Goal: Task Accomplishment & Management: Complete application form

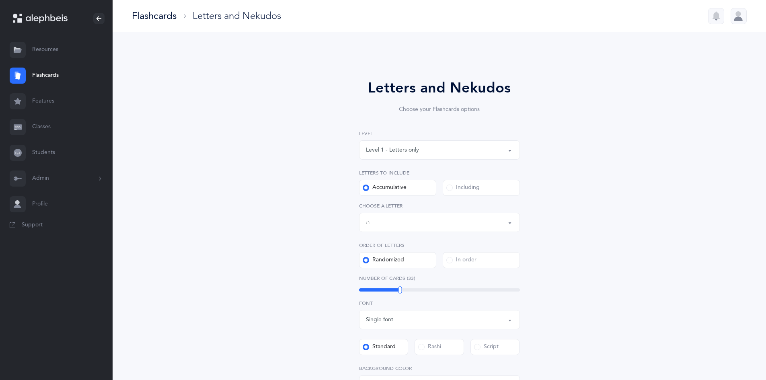
select select "27"
select select "single"
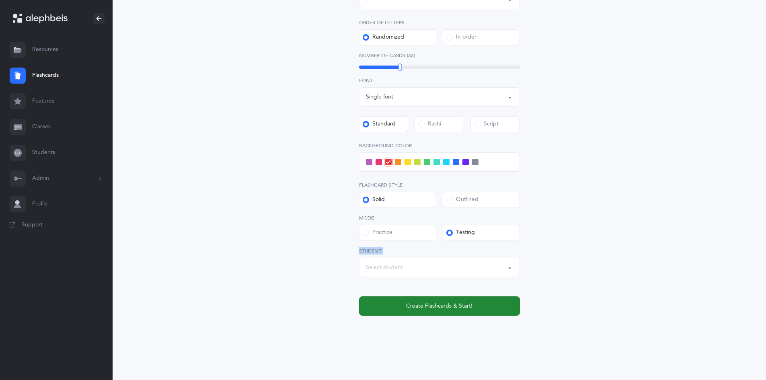
click at [419, 307] on span "Create Flashcards & Start!" at bounding box center [439, 306] width 66 height 8
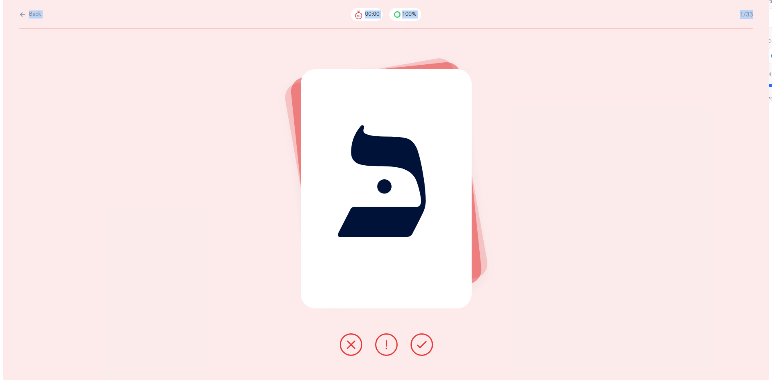
scroll to position [0, 0]
click at [419, 342] on icon at bounding box center [421, 345] width 10 height 10
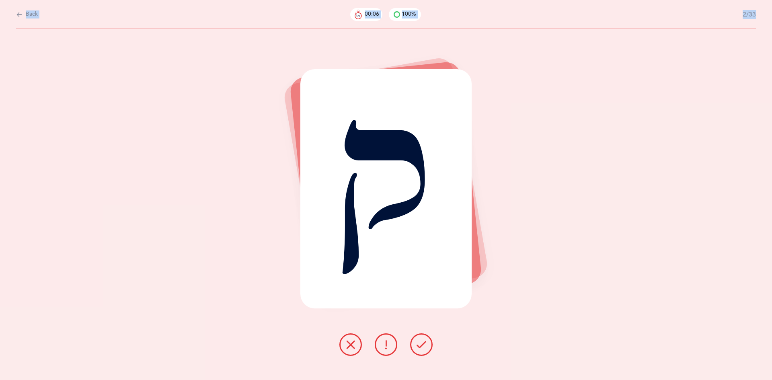
click at [419, 342] on icon at bounding box center [421, 345] width 10 height 10
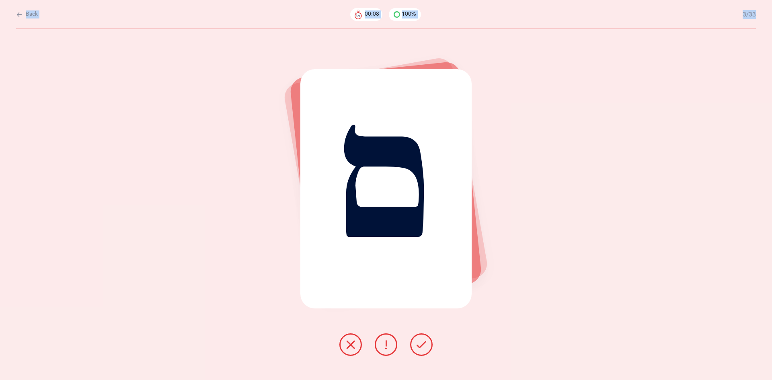
click at [410, 335] on div at bounding box center [386, 344] width 106 height 23
click at [421, 348] on icon at bounding box center [421, 345] width 10 height 10
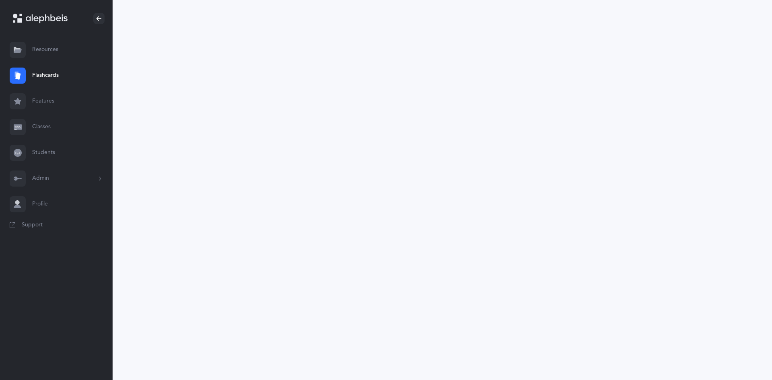
click at [45, 154] on link "Students" at bounding box center [56, 153] width 113 height 26
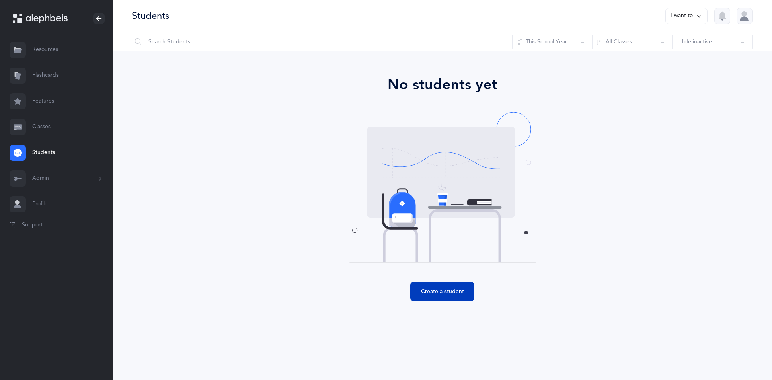
click at [441, 291] on button "Create a student" at bounding box center [442, 291] width 64 height 19
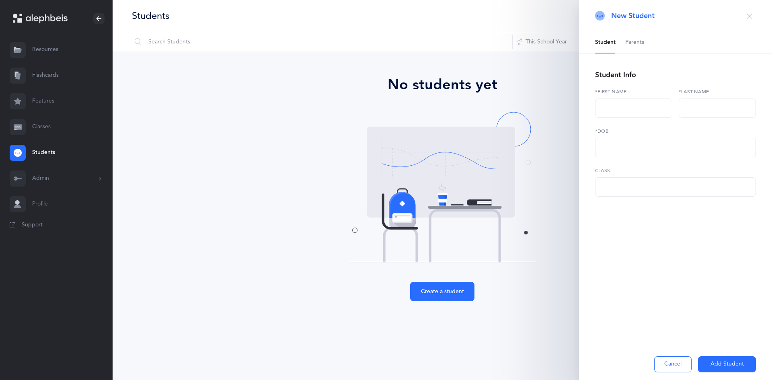
select select
click at [633, 114] on input "text" at bounding box center [633, 107] width 77 height 19
type input "a"
type input "Avrumy"
click at [622, 147] on input "text" at bounding box center [675, 147] width 161 height 19
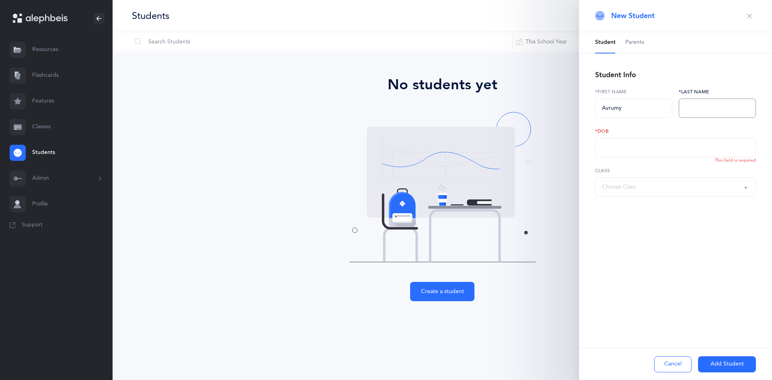
click at [688, 104] on input "text" at bounding box center [716, 107] width 77 height 19
click at [633, 189] on div "Choose Class" at bounding box center [619, 187] width 34 height 8
click at [638, 190] on div "Choose Class" at bounding box center [675, 187] width 147 height 14
click at [635, 191] on div "Choose Class" at bounding box center [619, 187] width 34 height 8
click at [635, 209] on li "No options available" at bounding box center [675, 211] width 147 height 16
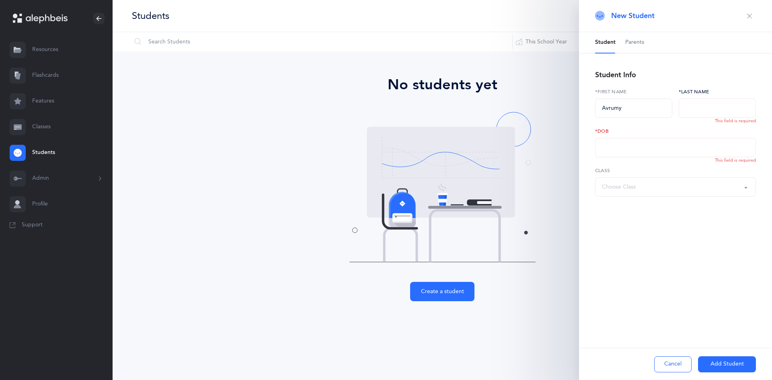
click at [698, 110] on input "text" at bounding box center [716, 107] width 77 height 19
type input "[PERSON_NAME]"
click at [687, 148] on input "text" at bounding box center [675, 147] width 161 height 19
type input "[DATE]"
click at [641, 261] on div "New Student Student Parents Student Info [PERSON_NAME] *First name [PERSON_NAME…" at bounding box center [675, 190] width 193 height 380
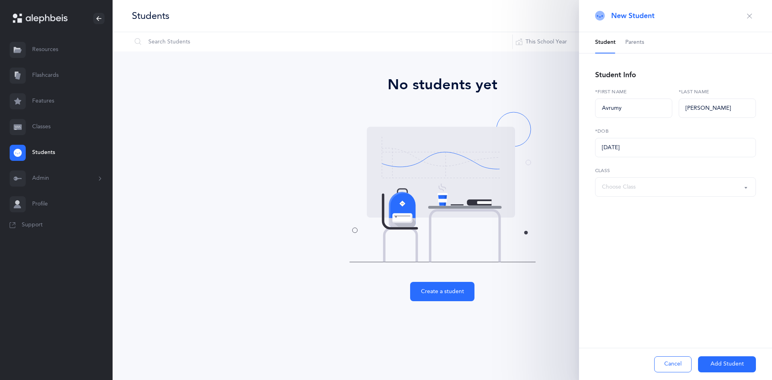
click at [713, 367] on button "Add Student" at bounding box center [727, 364] width 58 height 16
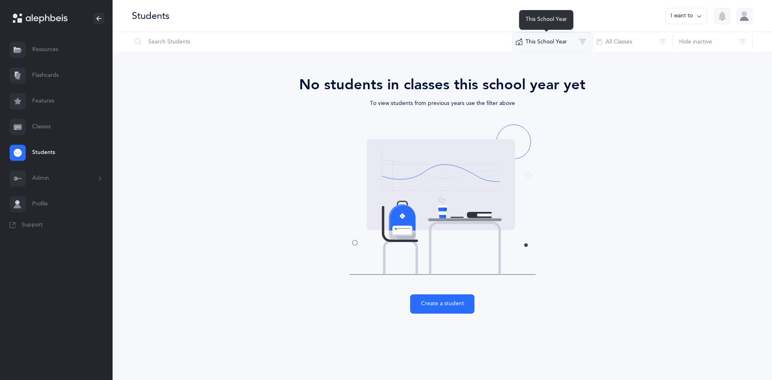
click at [559, 39] on button "This School Year" at bounding box center [552, 41] width 80 height 19
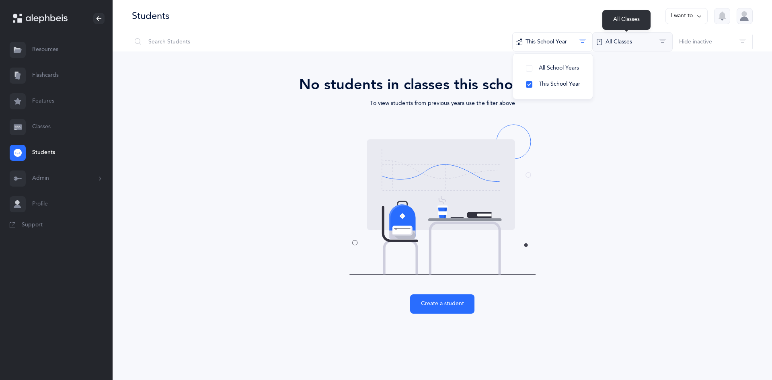
click at [614, 40] on button "All Classes" at bounding box center [632, 41] width 80 height 19
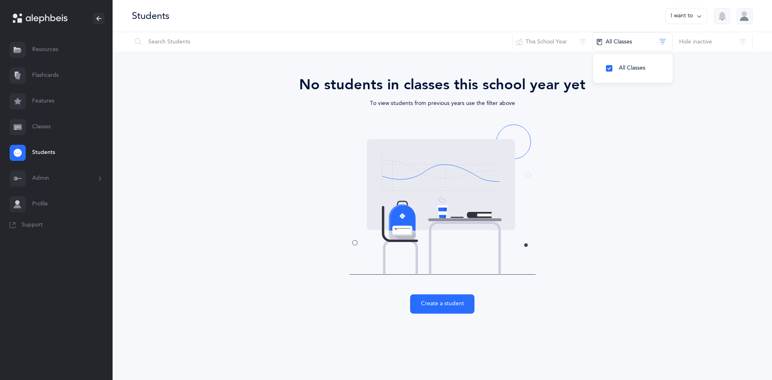
click at [47, 129] on link "Classes" at bounding box center [56, 127] width 113 height 26
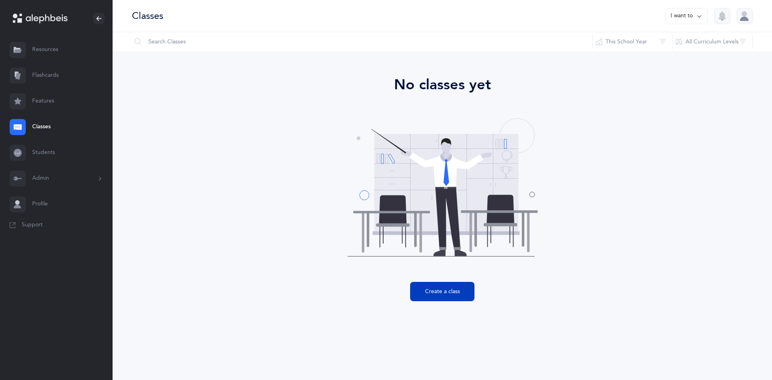
click at [468, 293] on button "Create a class" at bounding box center [442, 291] width 64 height 19
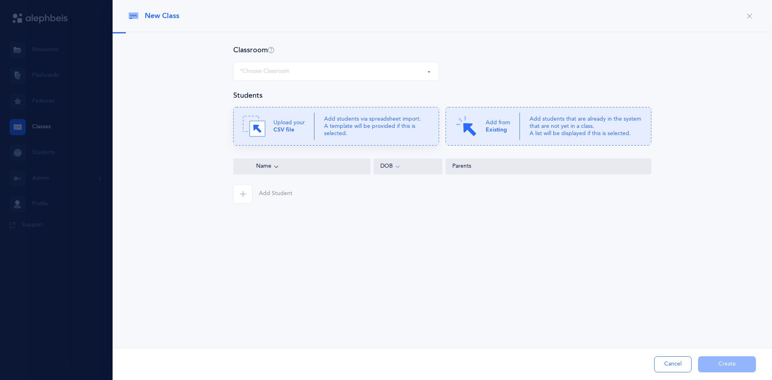
select select
click at [265, 72] on div "*Choose Classroom" at bounding box center [264, 71] width 49 height 8
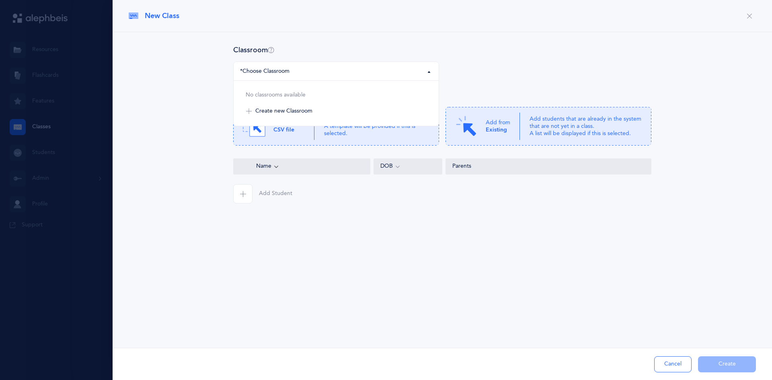
click at [265, 72] on div "*Choose Classroom" at bounding box center [264, 71] width 49 height 8
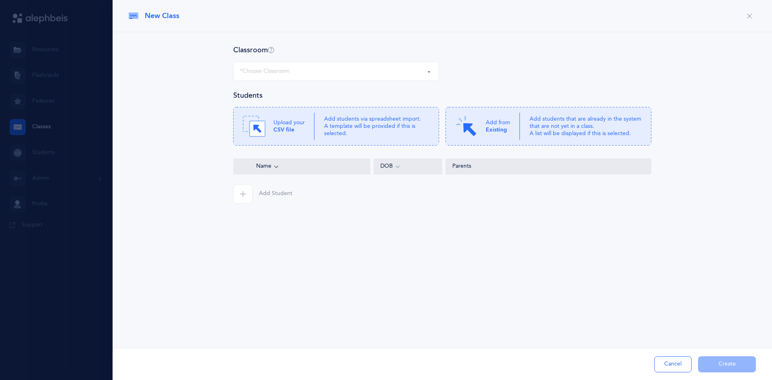
click at [291, 168] on div "Name" at bounding box center [301, 166] width 123 height 9
click at [299, 164] on div "Name" at bounding box center [301, 166] width 123 height 9
click at [277, 166] on icon at bounding box center [276, 166] width 6 height 9
click at [43, 132] on div at bounding box center [386, 190] width 772 height 380
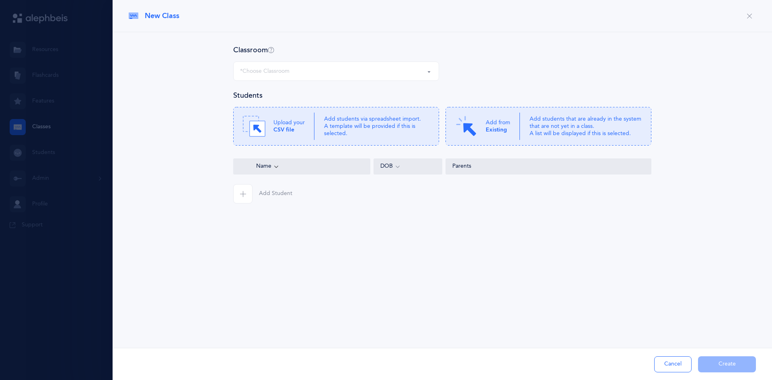
click at [680, 370] on button "Cancel" at bounding box center [672, 364] width 37 height 16
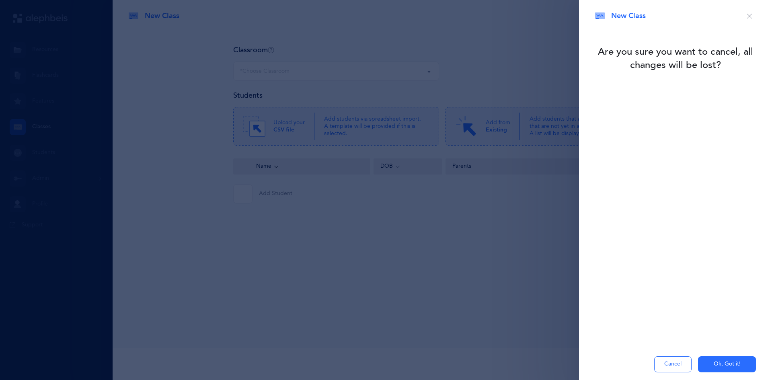
click at [711, 367] on button "Ok, Got it!" at bounding box center [727, 364] width 58 height 16
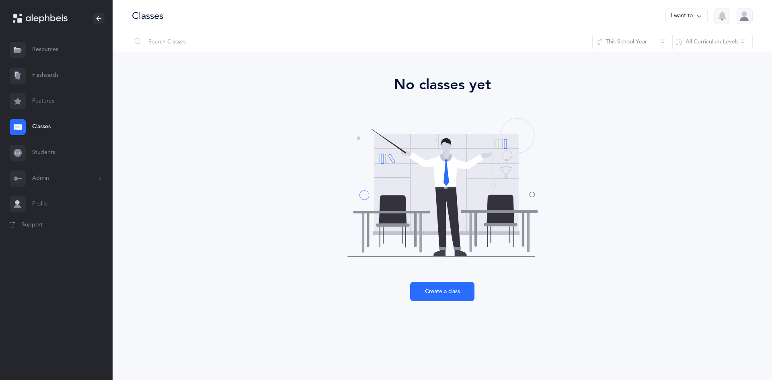
click at [27, 149] on link "Students" at bounding box center [56, 153] width 113 height 26
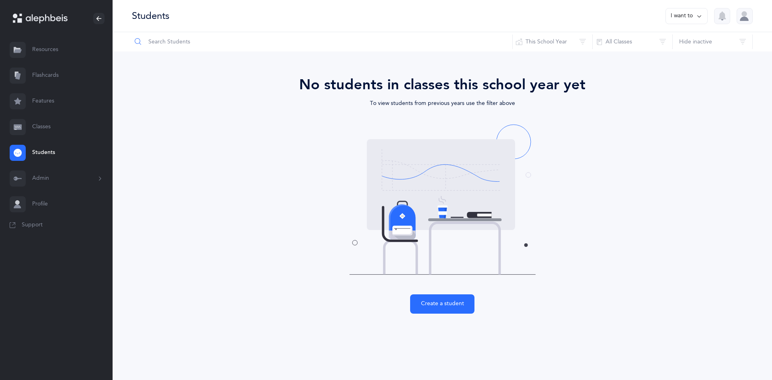
click at [178, 43] on input "text" at bounding box center [321, 41] width 381 height 19
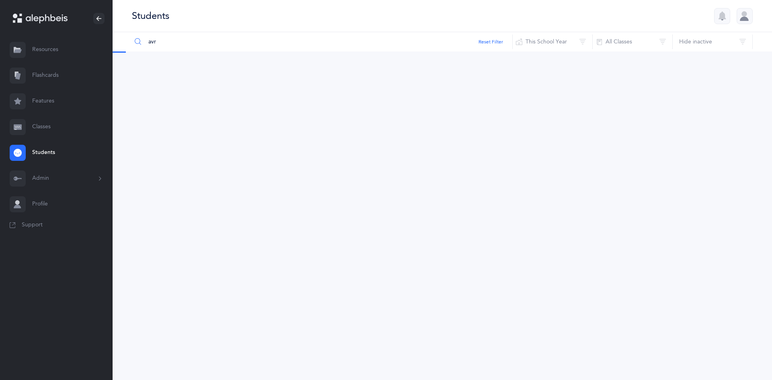
type input "avr"
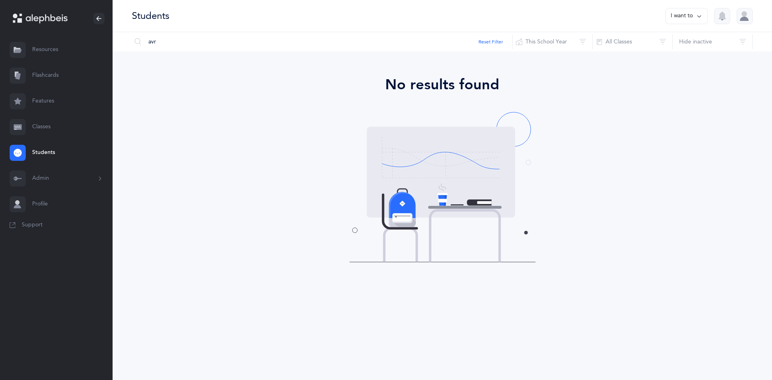
click at [697, 16] on icon at bounding box center [699, 16] width 6 height 9
click at [489, 45] on button "Reset Filter" at bounding box center [490, 41] width 25 height 7
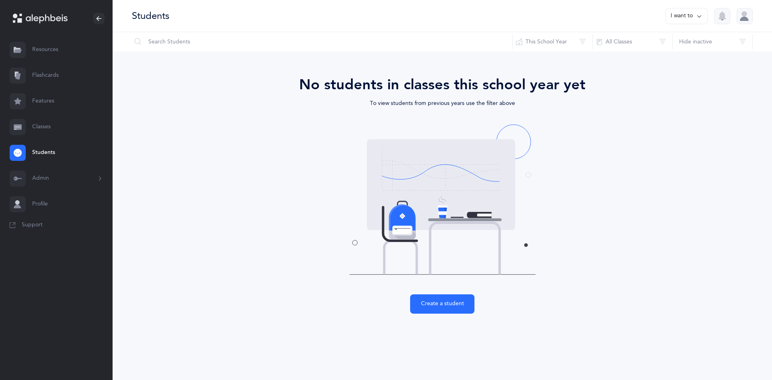
click at [54, 177] on button "Admin" at bounding box center [56, 179] width 113 height 26
click at [47, 286] on link "Profile" at bounding box center [56, 293] width 113 height 26
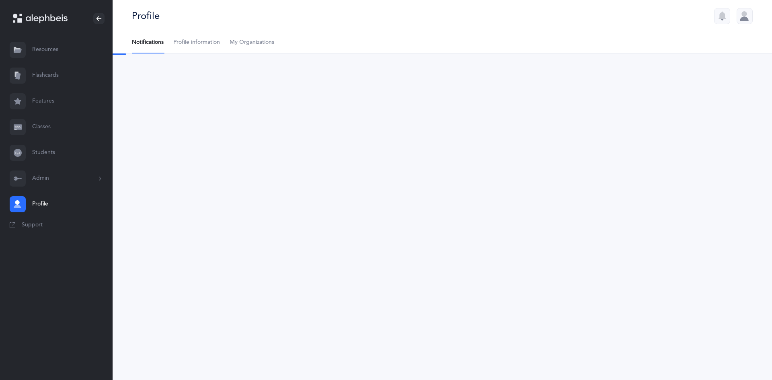
select select "2"
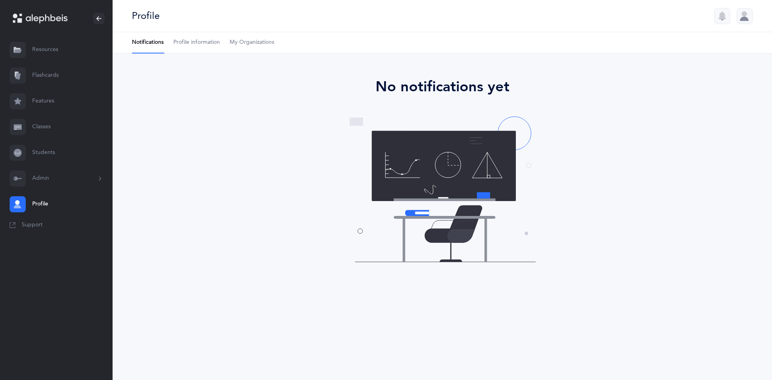
click at [200, 42] on span "Profile information" at bounding box center [196, 43] width 47 height 8
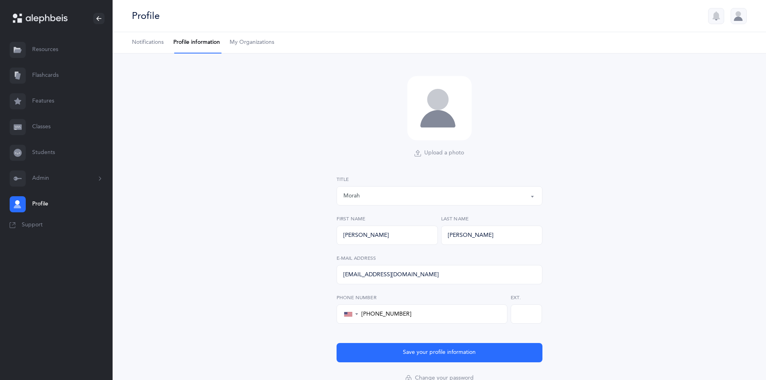
click at [233, 42] on span "My Organizations" at bounding box center [251, 43] width 45 height 8
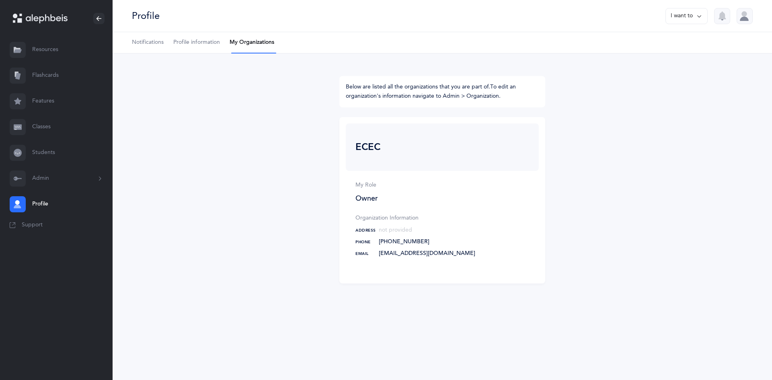
click at [55, 75] on link "Flashcards" at bounding box center [56, 76] width 113 height 26
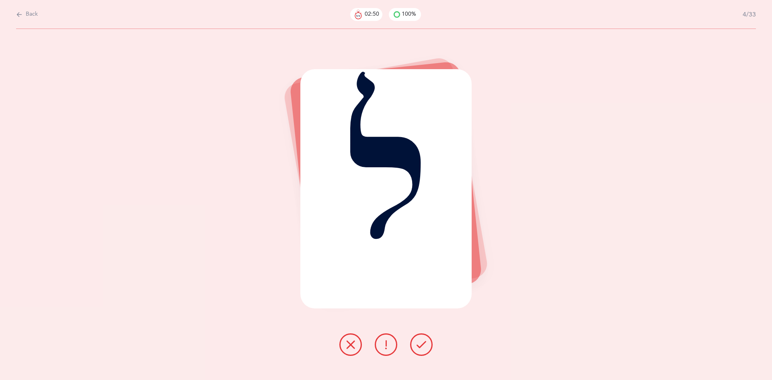
click at [25, 14] on button "Back" at bounding box center [27, 14] width 22 height 9
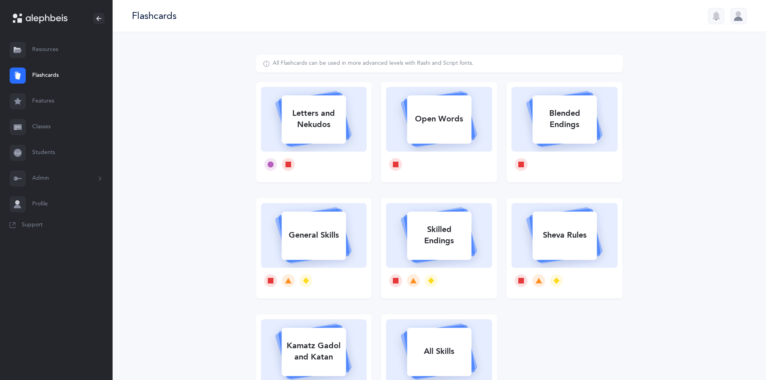
click at [51, 52] on link "Resources" at bounding box center [56, 50] width 113 height 26
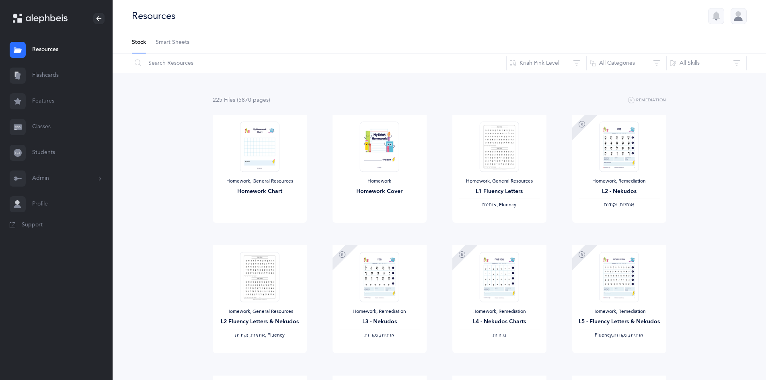
click at [38, 102] on link "Features" at bounding box center [56, 101] width 113 height 26
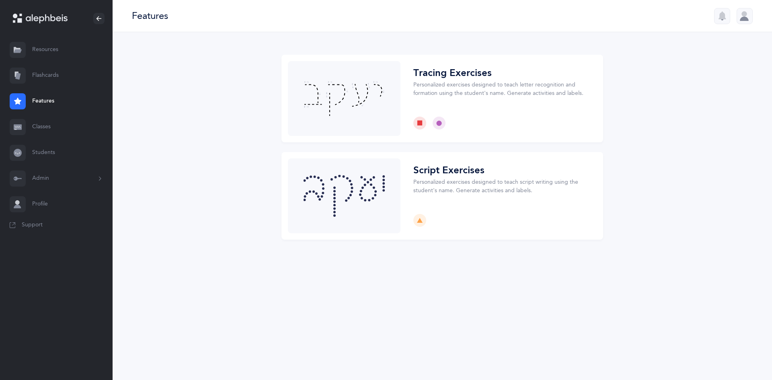
click at [36, 129] on link "Classes" at bounding box center [56, 127] width 113 height 26
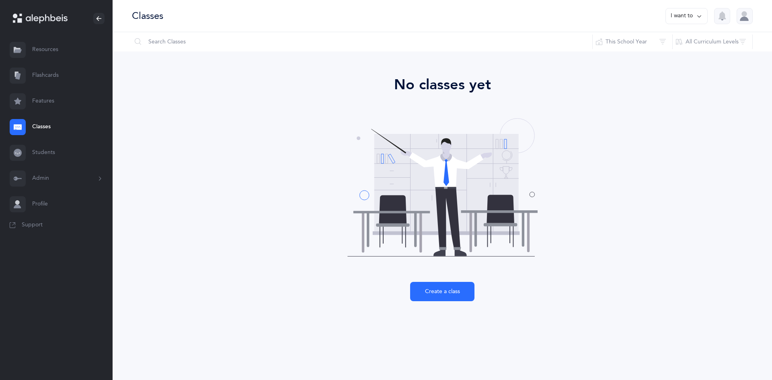
click at [44, 154] on link "Students" at bounding box center [56, 153] width 113 height 26
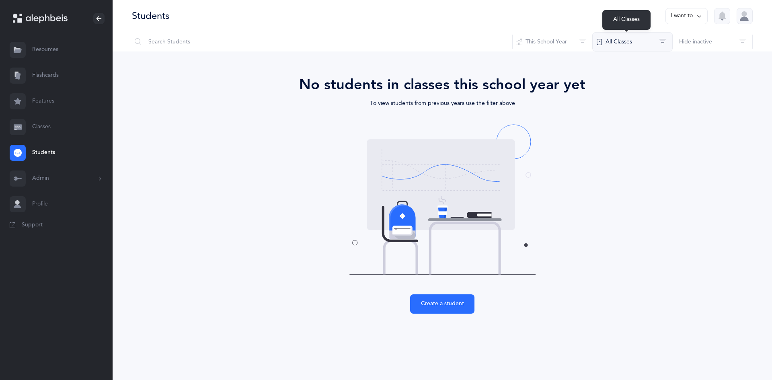
click at [609, 45] on button "All Classes" at bounding box center [632, 41] width 80 height 19
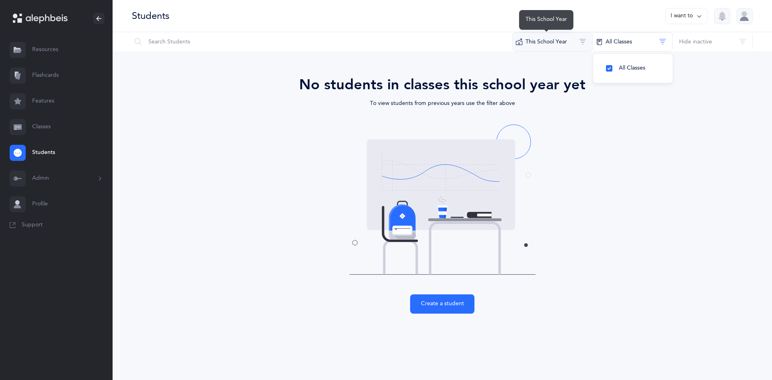
click at [571, 45] on button "This School Year" at bounding box center [552, 41] width 80 height 19
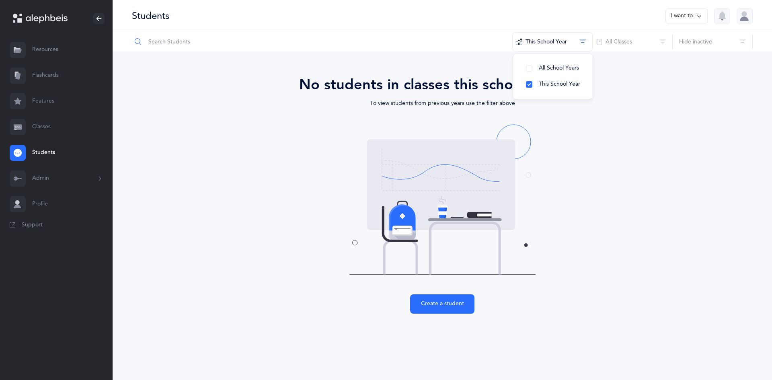
click at [161, 43] on input "text" at bounding box center [321, 41] width 381 height 19
click at [462, 309] on button "Create a student" at bounding box center [442, 303] width 64 height 19
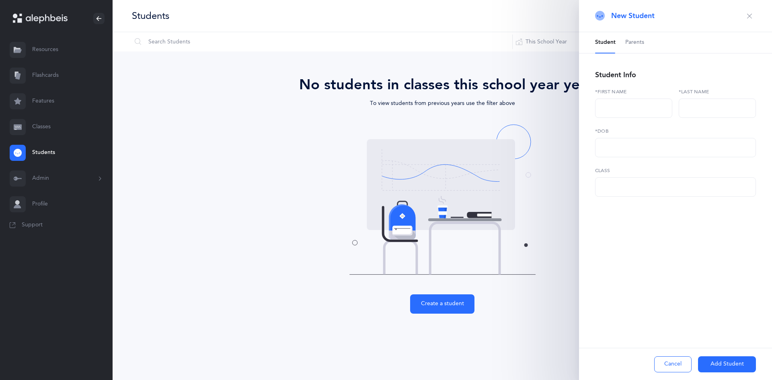
select select
click at [617, 107] on input "text" at bounding box center [633, 107] width 77 height 19
type input "Avrumy"
click at [684, 103] on input "text" at bounding box center [716, 107] width 77 height 19
type input "[PERSON_NAME]"
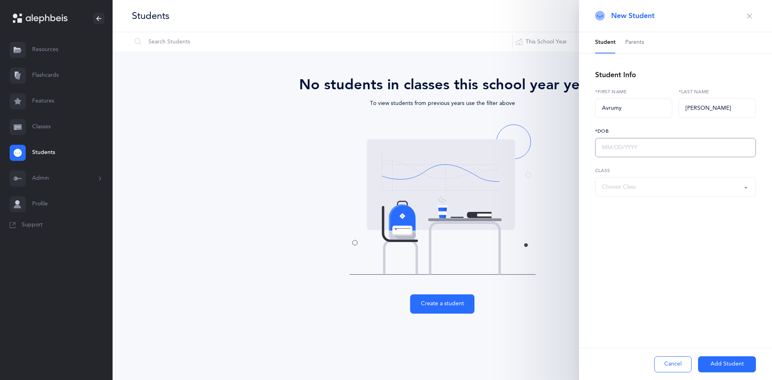
click at [638, 141] on input "text" at bounding box center [675, 147] width 161 height 19
type input "[DATE]"
click at [621, 187] on div "Choose Class" at bounding box center [619, 187] width 34 height 8
click at [727, 365] on button "Add Student" at bounding box center [727, 364] width 58 height 16
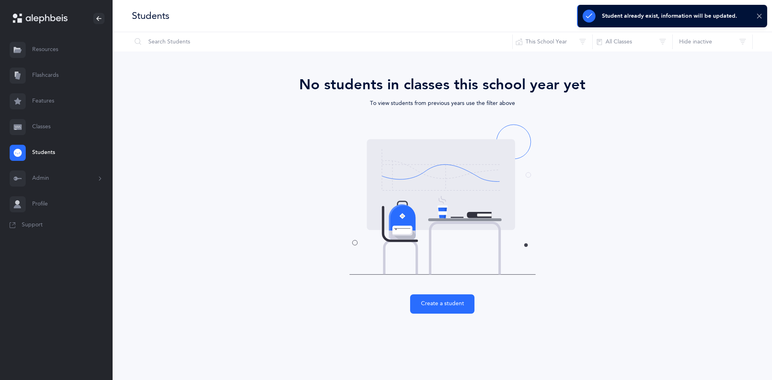
click at [757, 16] on icon at bounding box center [759, 16] width 6 height 7
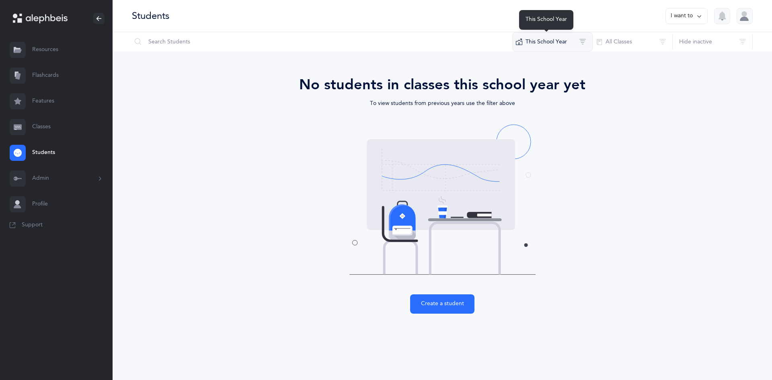
click at [561, 44] on button "This School Year" at bounding box center [552, 41] width 80 height 19
click at [555, 85] on span "This School Year" at bounding box center [559, 84] width 41 height 6
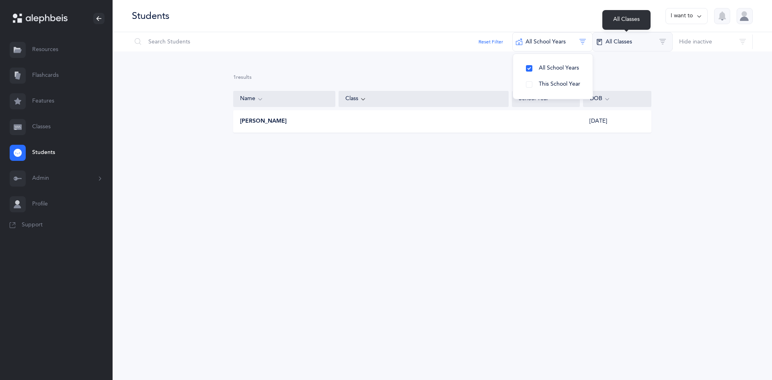
click at [629, 41] on button "All Classes" at bounding box center [632, 41] width 80 height 19
click at [627, 71] on span "All Classes" at bounding box center [632, 68] width 27 height 6
click at [259, 123] on span "[PERSON_NAME]" at bounding box center [263, 121] width 47 height 8
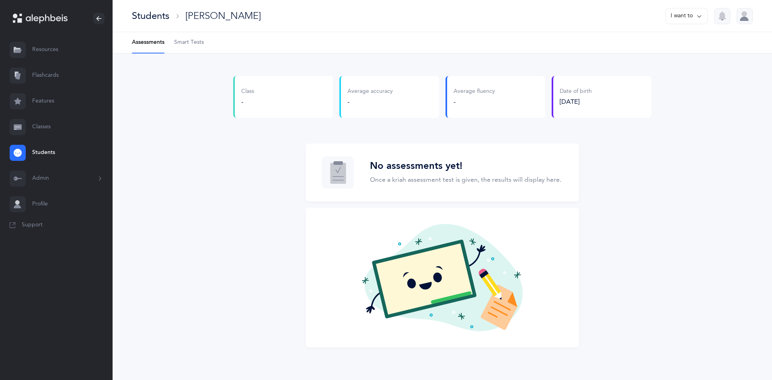
click at [272, 110] on div "Class -" at bounding box center [283, 97] width 100 height 42
click at [247, 100] on div "-" at bounding box center [247, 101] width 13 height 9
click at [385, 96] on div "Average accuracy -" at bounding box center [369, 97] width 45 height 18
click at [41, 131] on link "Classes" at bounding box center [56, 127] width 113 height 26
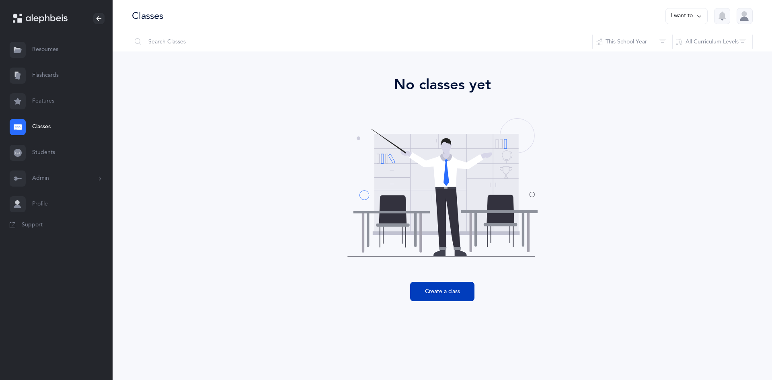
click at [441, 295] on button "Create a class" at bounding box center [442, 291] width 64 height 19
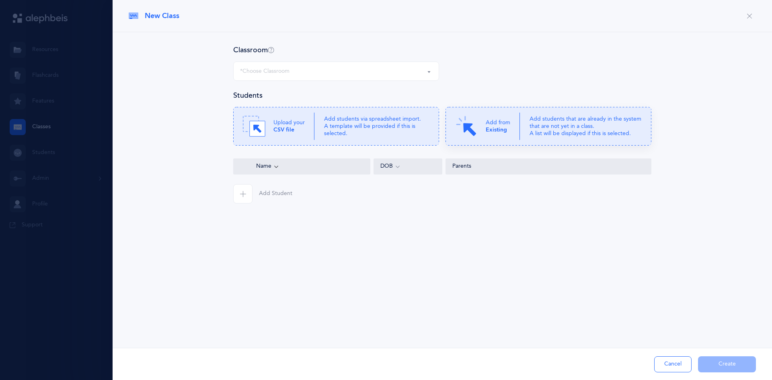
click at [582, 131] on p "Add students that are already in the system that are not yet in a class. A list…" at bounding box center [585, 126] width 112 height 22
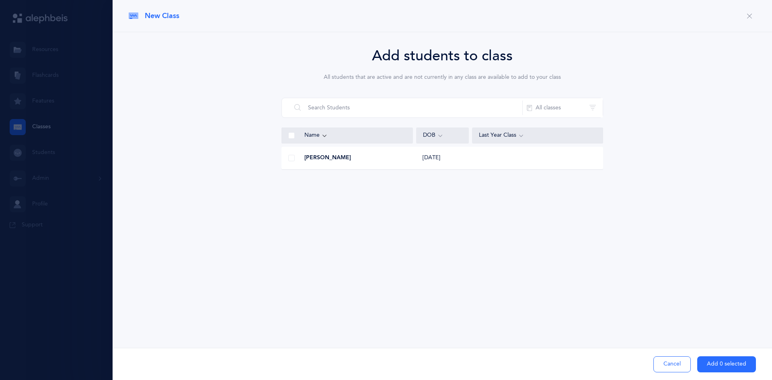
click at [339, 161] on div "[PERSON_NAME]" at bounding box center [347, 158] width 131 height 8
click at [721, 364] on button "Add 1 selected" at bounding box center [726, 364] width 59 height 16
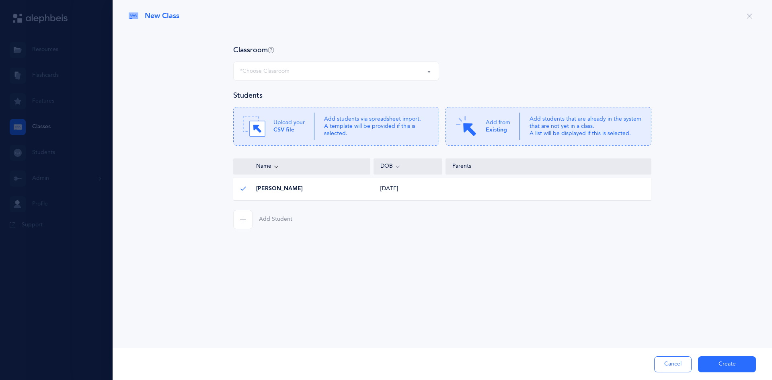
click at [284, 69] on div "*Choose Classroom" at bounding box center [264, 71] width 49 height 8
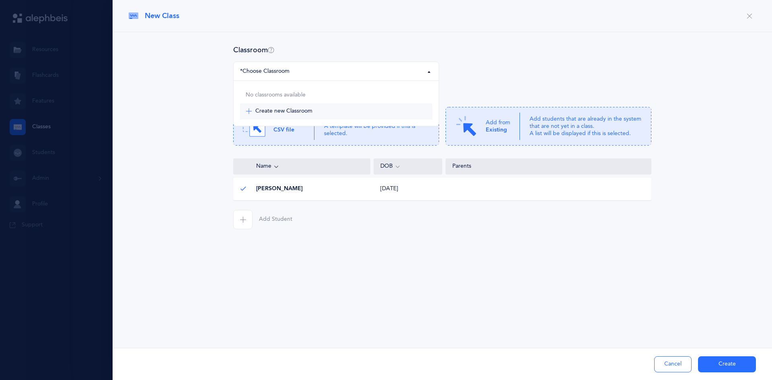
click at [287, 111] on span "Create new Classroom" at bounding box center [283, 111] width 57 height 7
select select "-1"
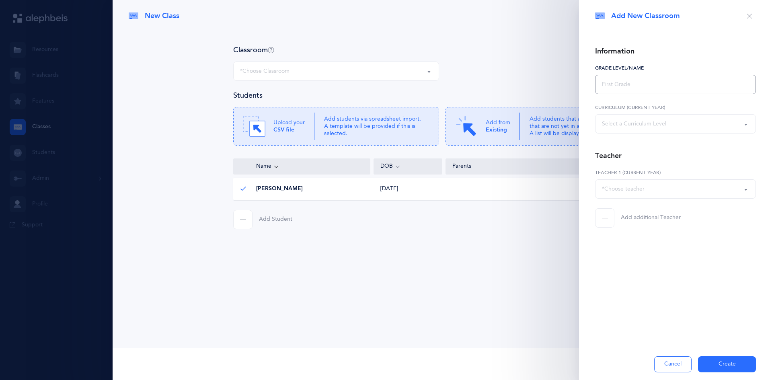
click at [610, 89] on input "text" at bounding box center [675, 84] width 161 height 19
click at [623, 122] on div "Select a Curriculum Level" at bounding box center [634, 124] width 64 height 8
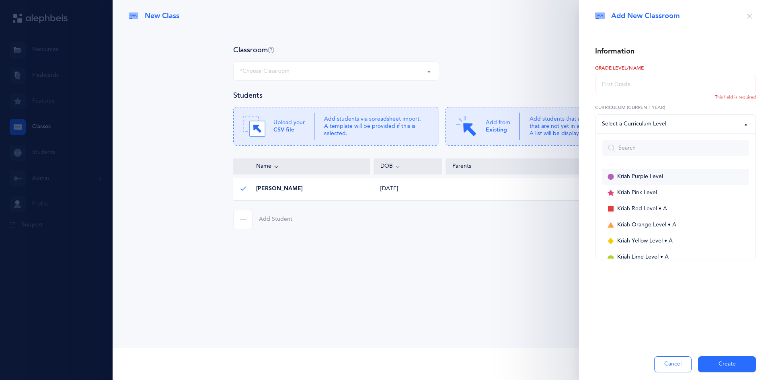
click at [635, 177] on span "Kriah Purple Level" at bounding box center [640, 176] width 46 height 7
select select "1"
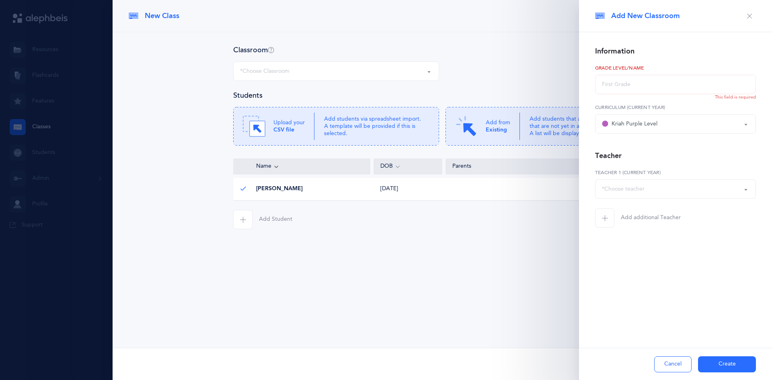
click at [638, 191] on div "*Choose teacher" at bounding box center [623, 189] width 43 height 8
click at [637, 211] on span "Add new teacher" at bounding box center [639, 212] width 44 height 7
select select "-1"
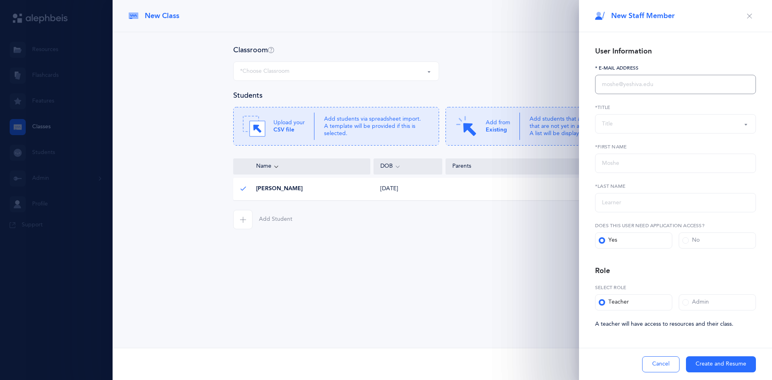
click at [627, 84] on input "text" at bounding box center [675, 84] width 161 height 19
type input "[PERSON_NAME]"
click at [627, 121] on div "Title" at bounding box center [675, 124] width 147 height 14
click at [617, 181] on span "Morah" at bounding box center [615, 179] width 16 height 7
select select "2"
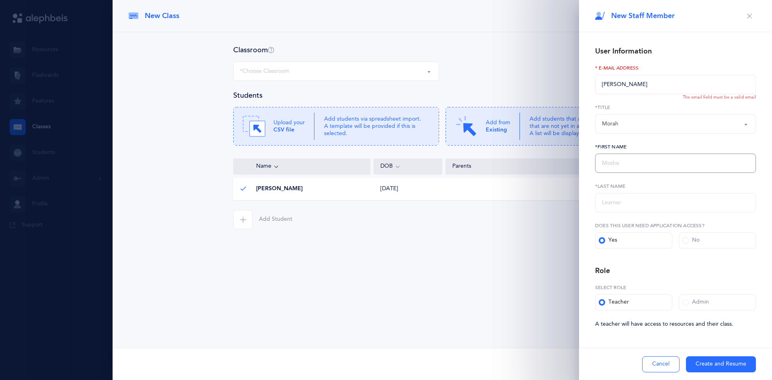
click at [616, 168] on input "text" at bounding box center [675, 163] width 161 height 19
click at [613, 83] on input "[PERSON_NAME]" at bounding box center [675, 84] width 161 height 19
drag, startPoint x: 638, startPoint y: 86, endPoint x: 592, endPoint y: 81, distance: 46.5
click at [592, 81] on div "User Information [PERSON_NAME] * E-Mail Address The email field must be a valid…" at bounding box center [675, 206] width 193 height 348
click at [639, 161] on input "[PERSON_NAME]" at bounding box center [675, 163] width 161 height 19
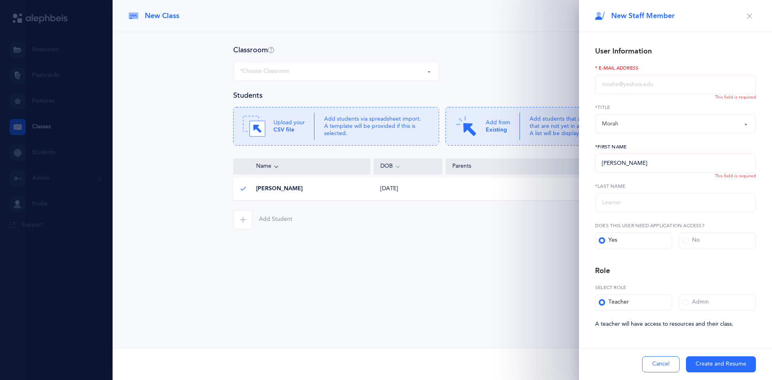
click at [639, 164] on input "[PERSON_NAME]" at bounding box center [675, 163] width 161 height 19
type input "Esty"
click at [622, 209] on input "text" at bounding box center [675, 202] width 161 height 19
paste input "[PERSON_NAME]"
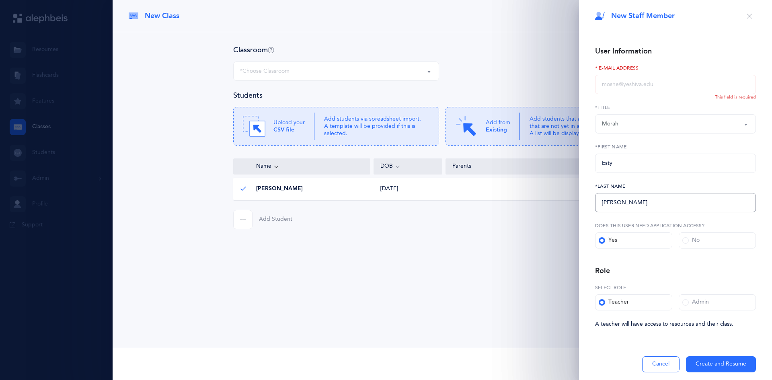
type input "[PERSON_NAME]"
drag, startPoint x: 633, startPoint y: 97, endPoint x: 631, endPoint y: 92, distance: 6.0
click at [634, 97] on form "User Information * E-Mail Address This field is required Rabbi [PERSON_NAME] Mr…" at bounding box center [675, 186] width 161 height 283
click at [631, 91] on input "text" at bounding box center [675, 84] width 161 height 19
type input "[EMAIL_ADDRESS][DOMAIN_NAME]"
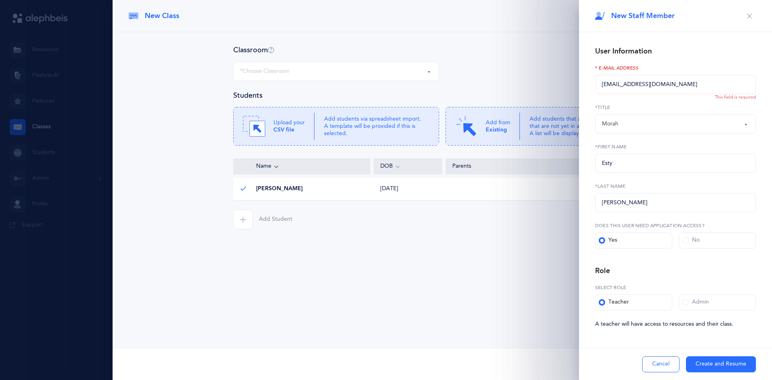
click at [727, 368] on button "Create and Resume" at bounding box center [721, 364] width 70 height 16
